Goal: Transaction & Acquisition: Download file/media

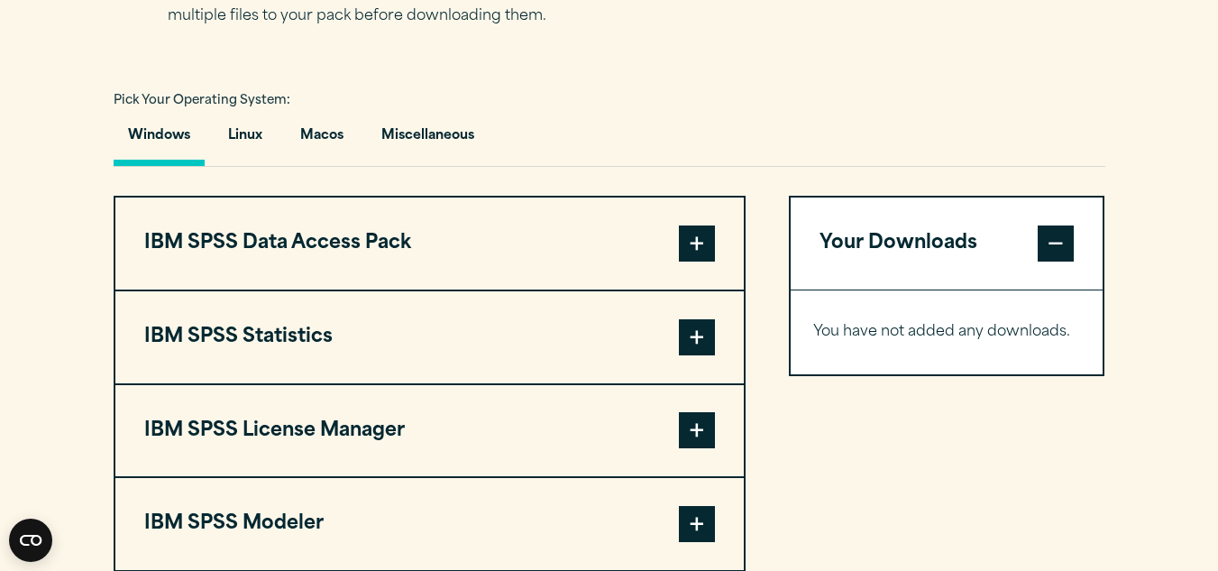
scroll to position [1259, 0]
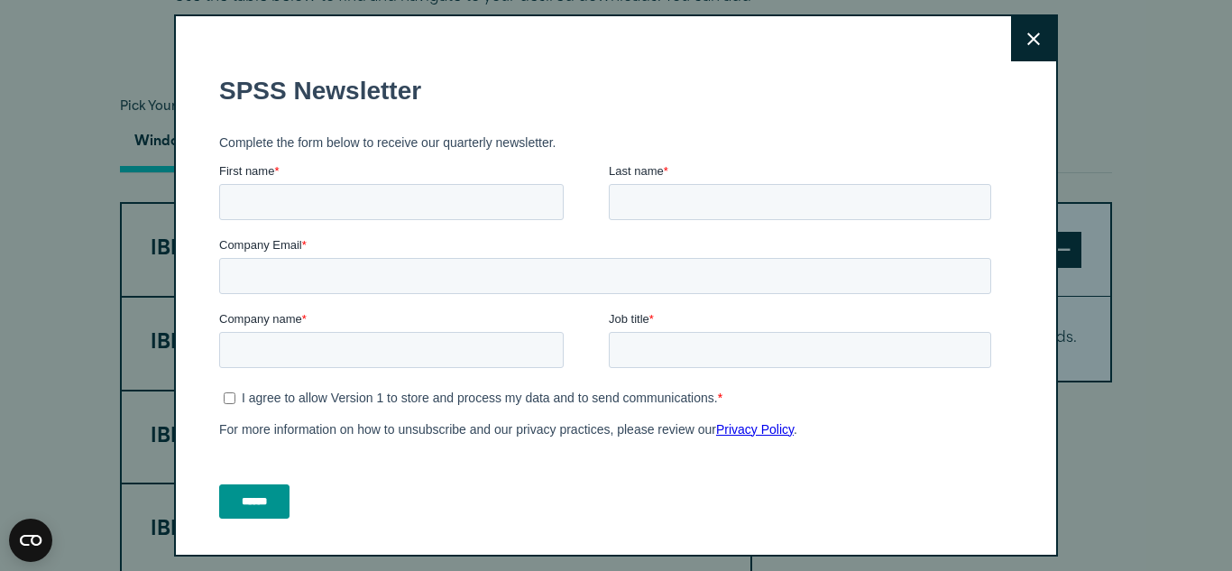
click at [1027, 42] on icon at bounding box center [1033, 39] width 13 height 14
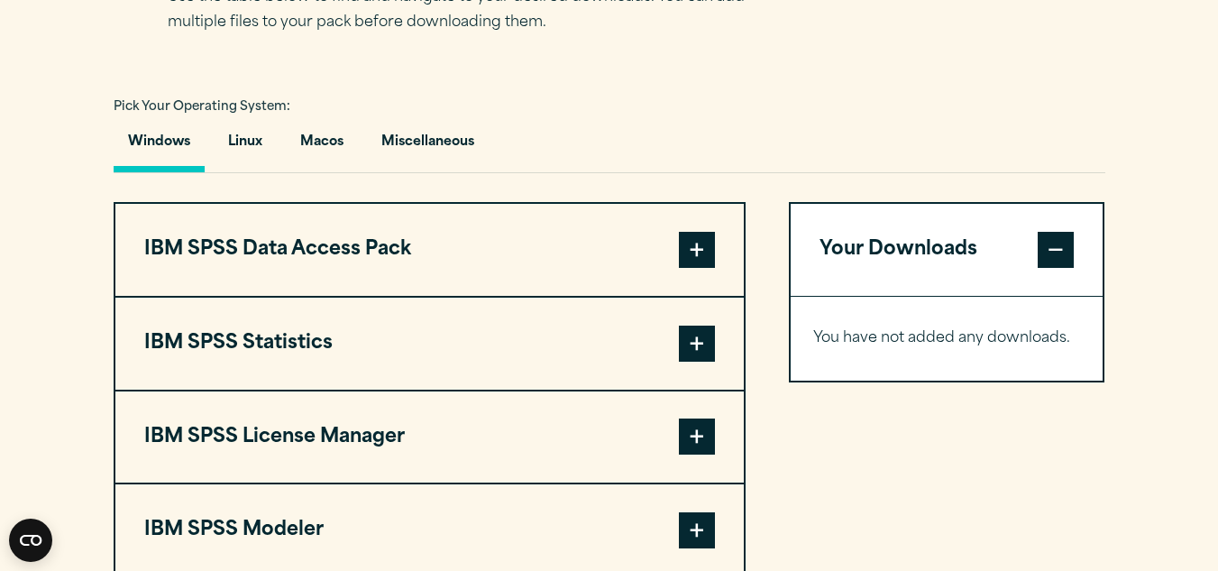
click at [951, 505] on div "Your Downloads You have not added any downloads. Download 0 Items" at bounding box center [947, 437] width 316 height 470
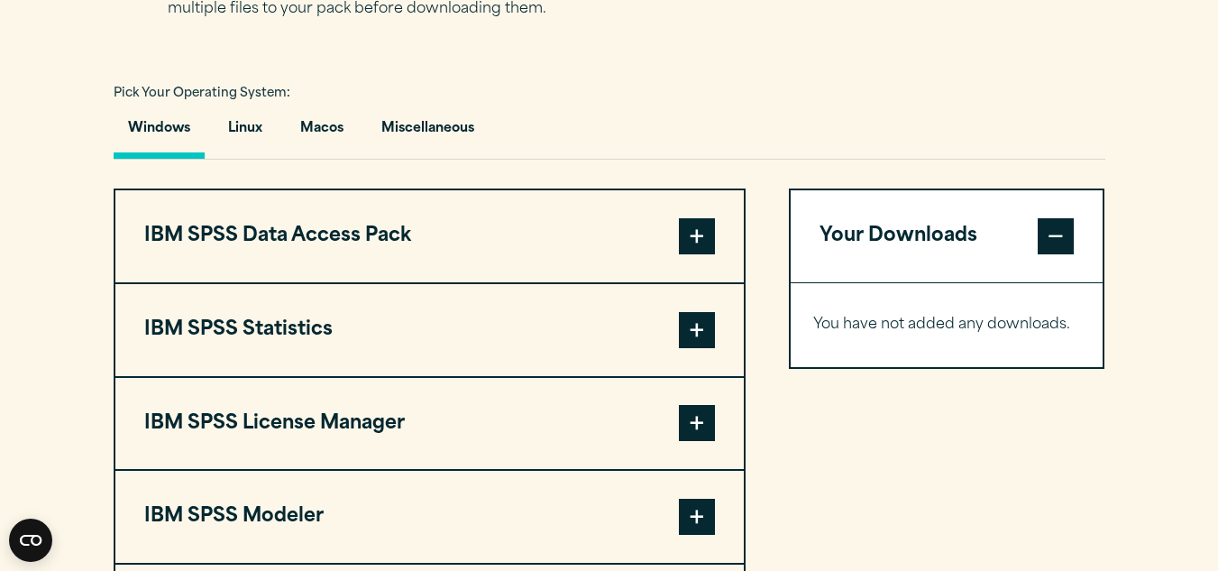
scroll to position [1270, 0]
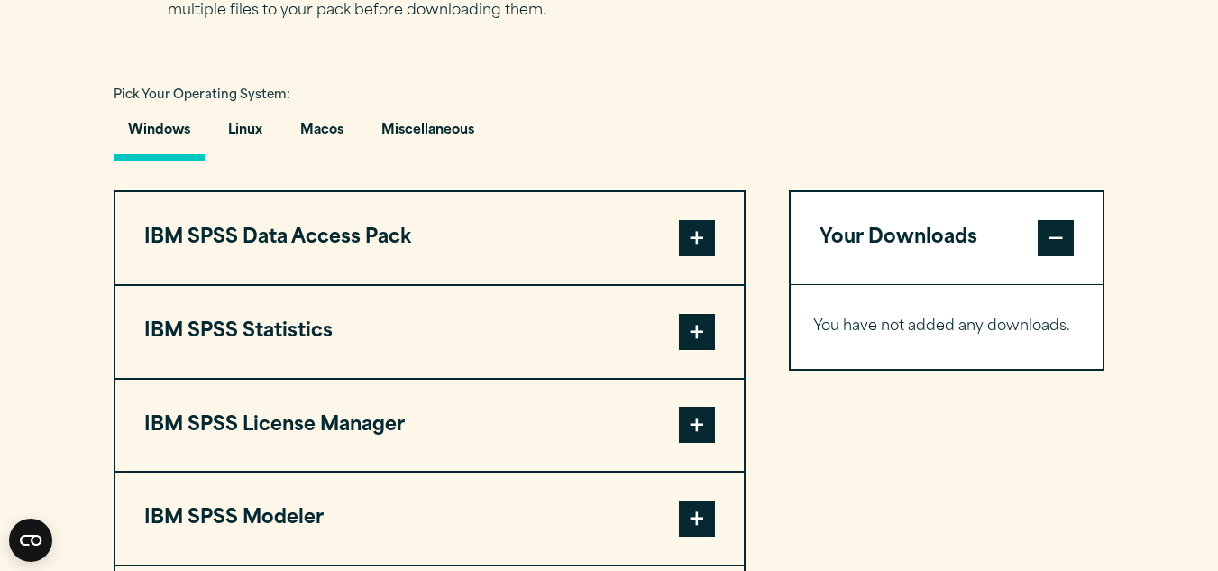
click at [698, 228] on span at bounding box center [697, 238] width 36 height 36
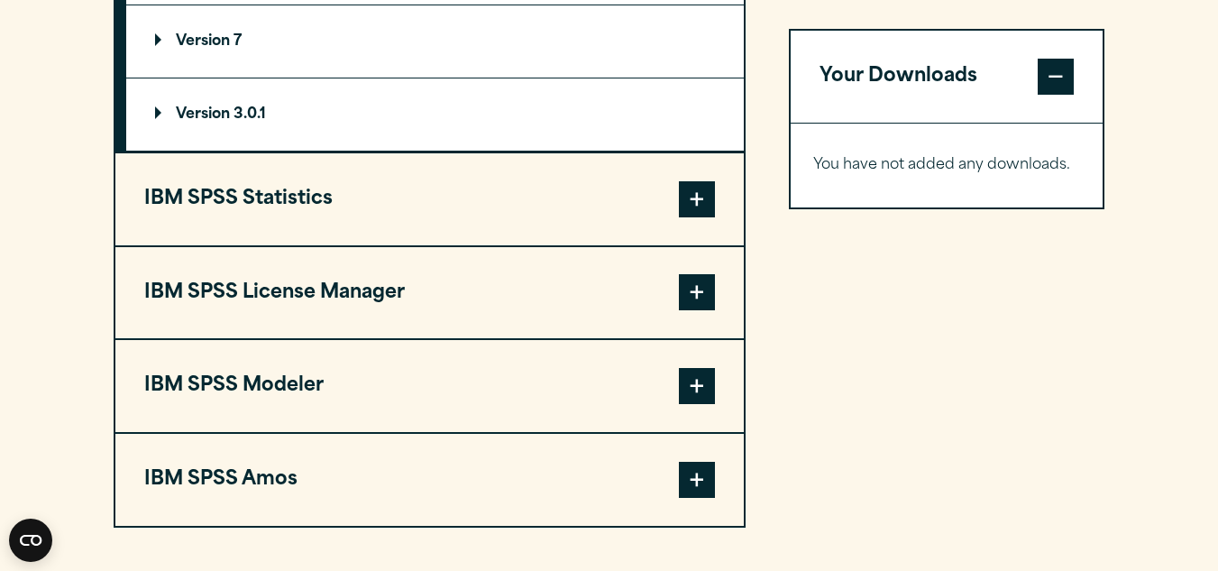
scroll to position [1699, 0]
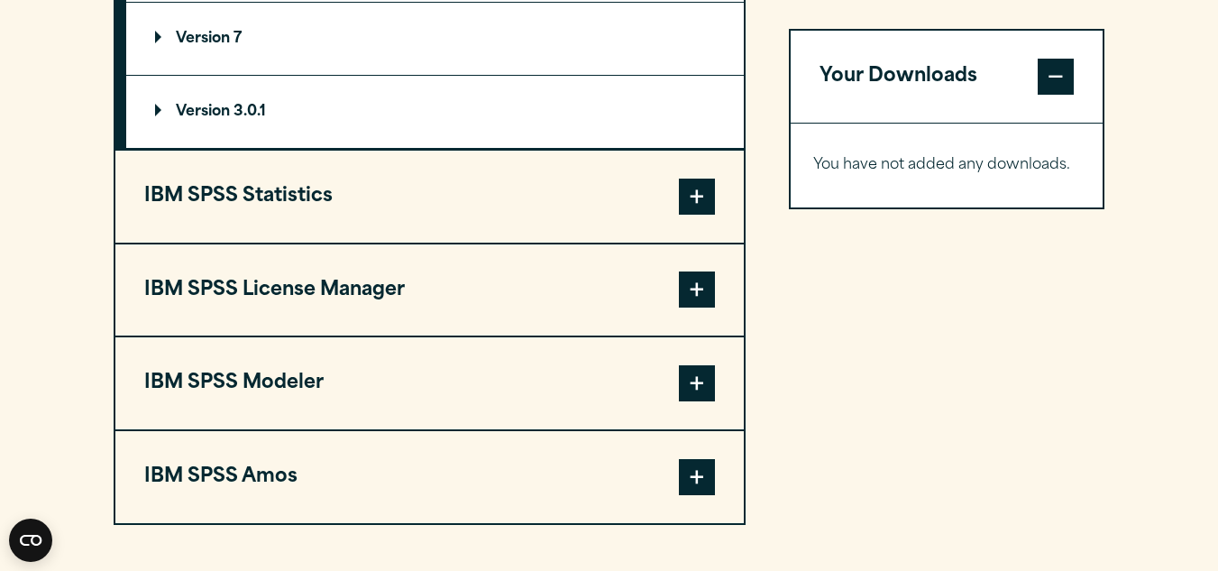
click at [710, 193] on span at bounding box center [697, 197] width 36 height 36
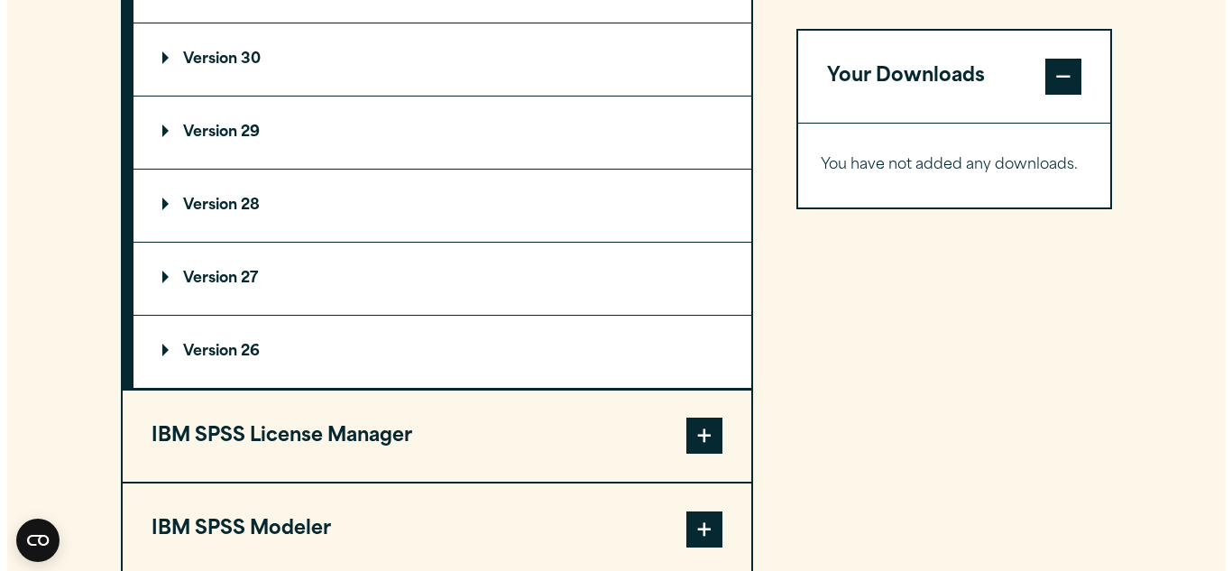
scroll to position [2138, 0]
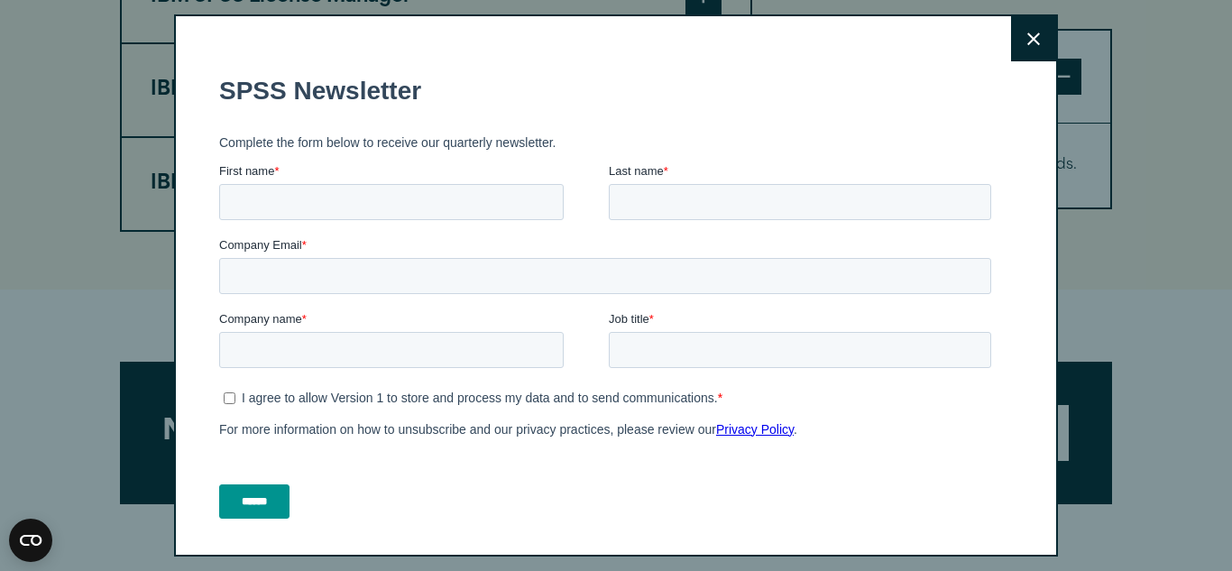
click at [1017, 51] on button "Close" at bounding box center [1033, 38] width 45 height 45
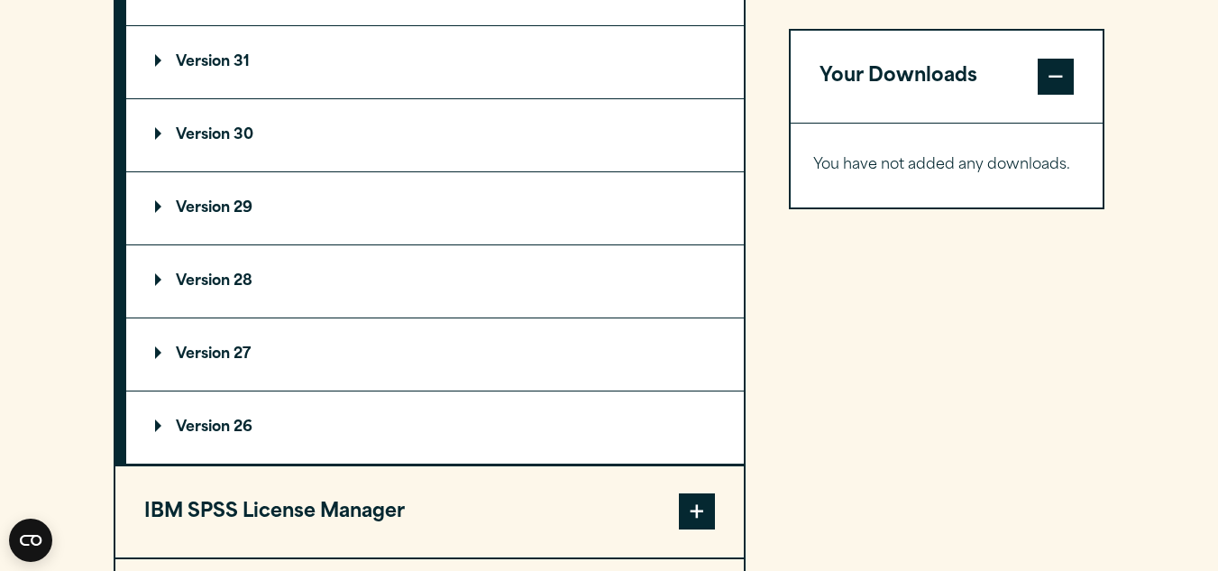
scroll to position [1608, 0]
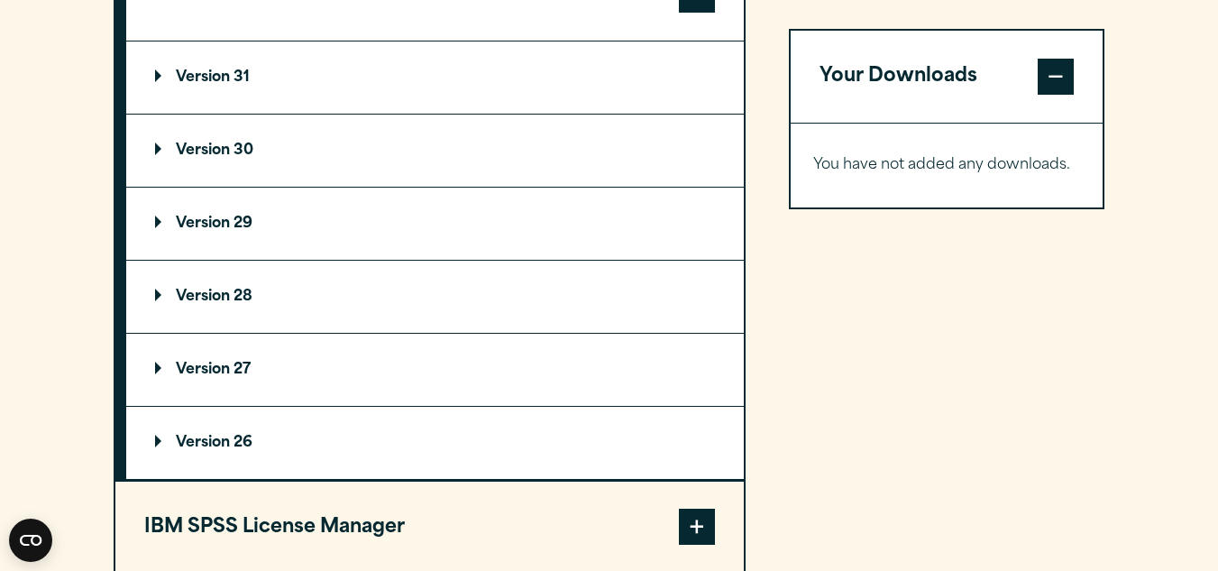
click at [243, 142] on summary "Version 30" at bounding box center [435, 151] width 618 height 72
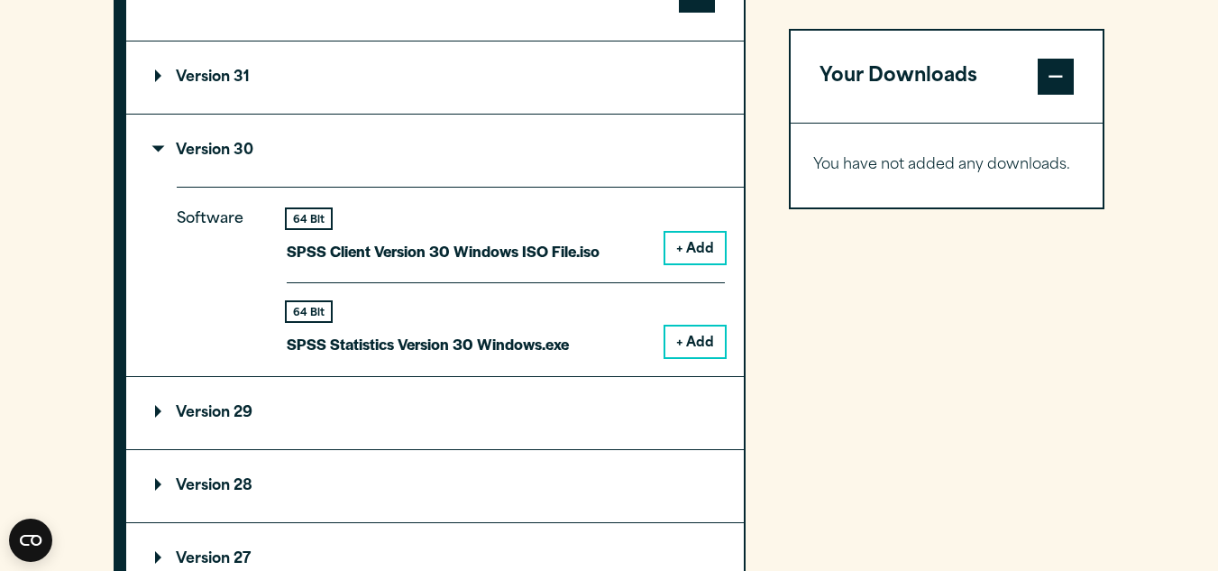
click at [693, 330] on button "+ Add" at bounding box center [695, 341] width 60 height 31
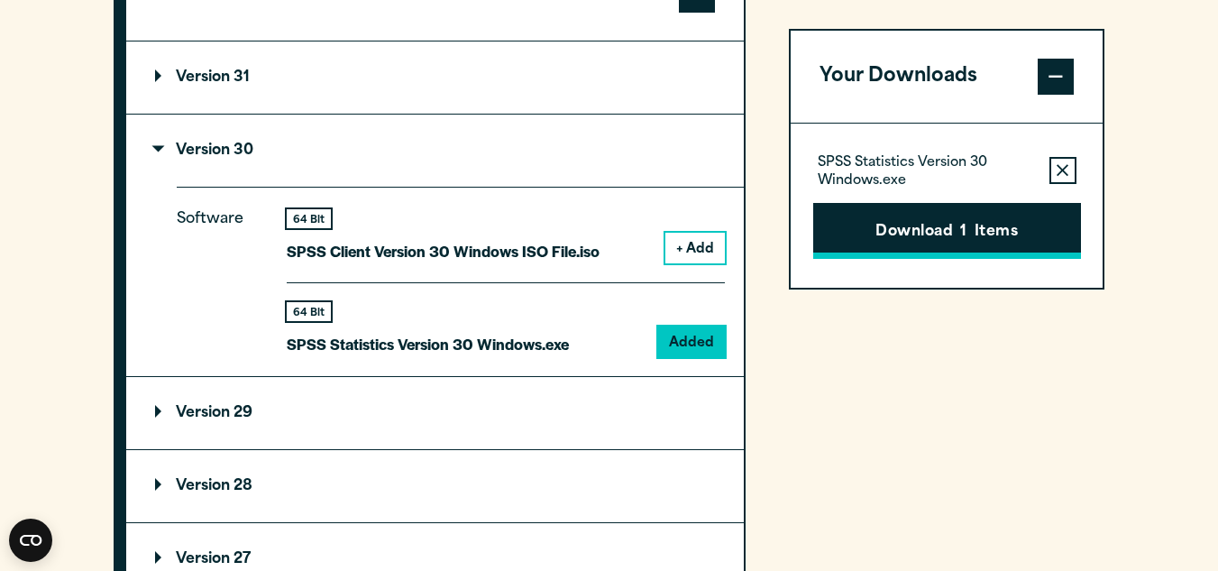
click at [948, 232] on button "Download 1 Items" at bounding box center [947, 231] width 268 height 56
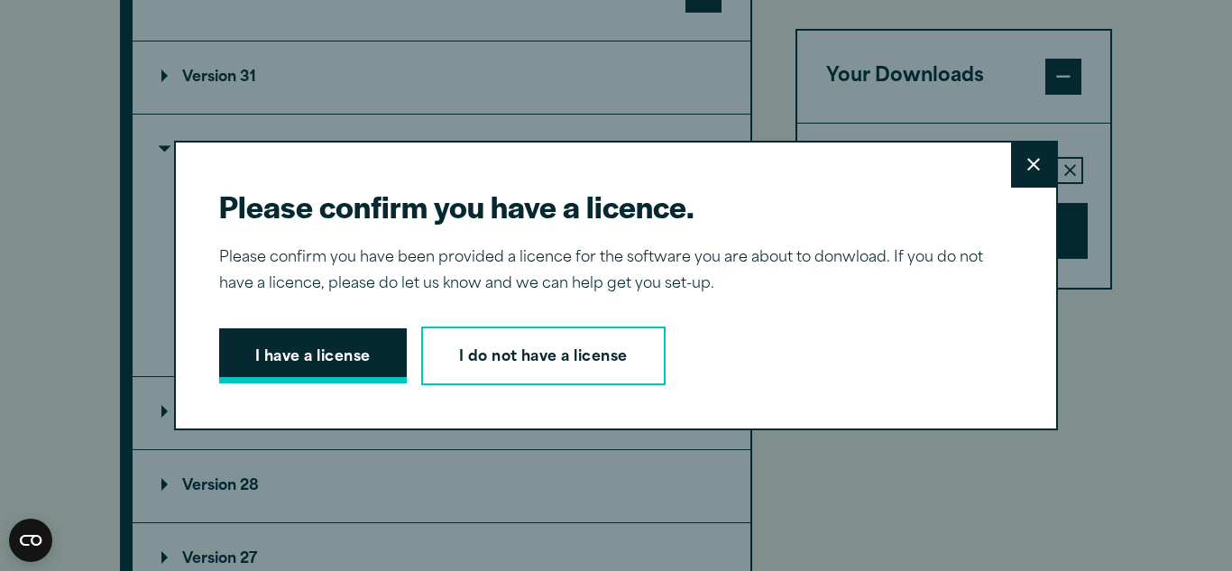
click at [333, 345] on button "I have a license" at bounding box center [313, 356] width 188 height 56
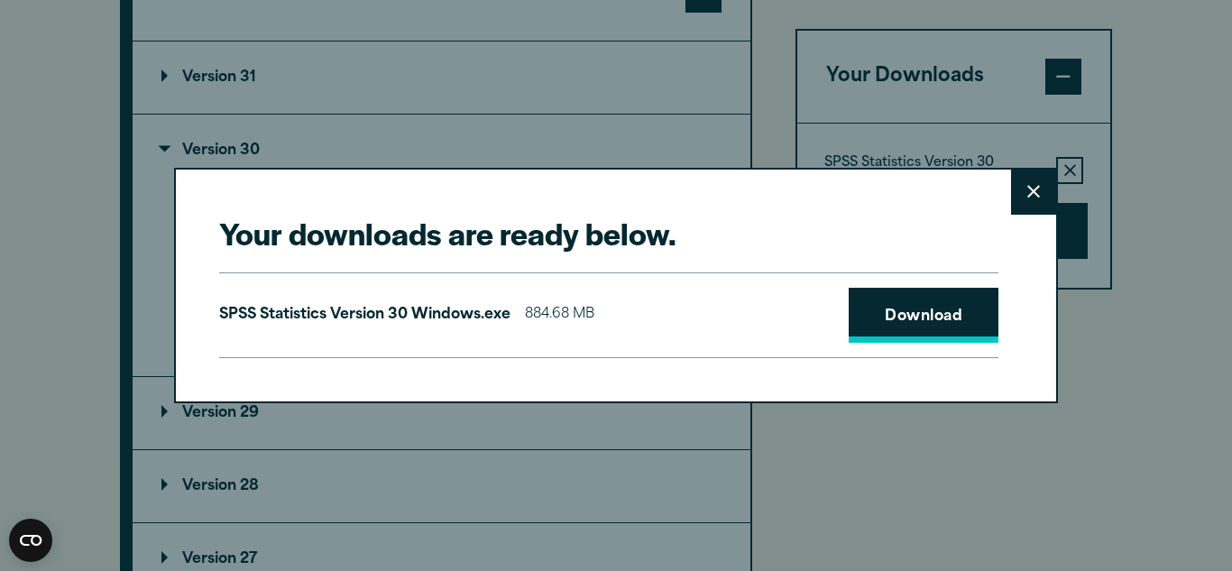
click at [962, 315] on link "Download" at bounding box center [923, 316] width 150 height 56
click at [1149, 169] on div "Your downloads are ready below. Close SPSS Statistics Version 30 Windows.exe 88…" at bounding box center [616, 285] width 1232 height 571
